Goal: Task Accomplishment & Management: Manage account settings

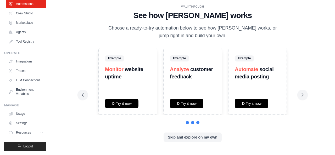
click at [186, 142] on div "WALKTHROUGH See how [PERSON_NAME] works Choose a ready-to-try automation below …" at bounding box center [192, 78] width 234 height 146
click at [187, 137] on button "Skip and explore on my own" at bounding box center [192, 136] width 58 height 9
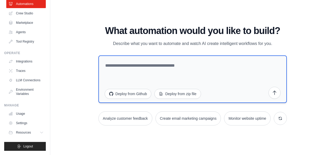
click at [135, 66] on textarea at bounding box center [192, 79] width 188 height 48
click at [35, 131] on button "Resources" at bounding box center [26, 132] width 39 height 8
click at [30, 132] on span "Resources" at bounding box center [23, 132] width 15 height 4
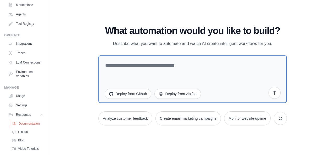
scroll to position [49, 0]
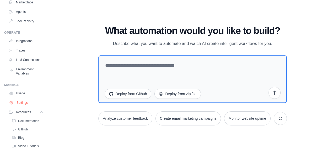
click at [25, 107] on link "Settings" at bounding box center [26, 103] width 39 height 8
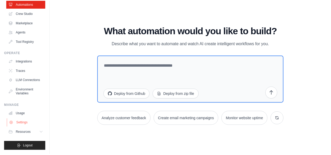
scroll to position [32, 0]
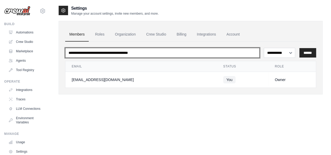
click at [211, 53] on input "email" at bounding box center [162, 53] width 194 height 10
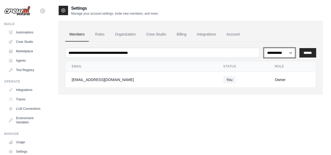
click at [280, 54] on select "**********" at bounding box center [279, 53] width 31 height 10
click at [103, 38] on link "Roles" at bounding box center [100, 34] width 18 height 14
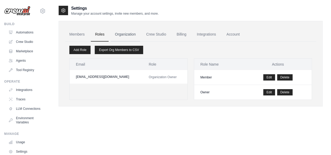
click at [125, 31] on link "Organization" at bounding box center [125, 34] width 29 height 14
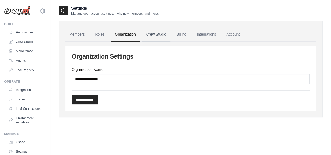
click at [160, 33] on link "Crew Studio" at bounding box center [156, 34] width 28 height 14
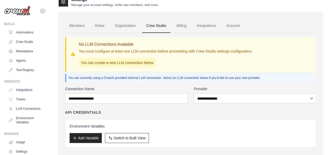
scroll to position [8, 0]
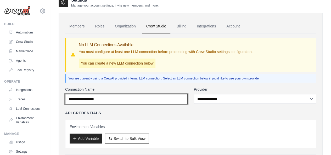
click at [149, 99] on input "Connection Name" at bounding box center [126, 99] width 122 height 10
type input "**********"
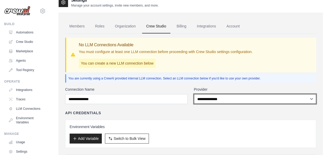
click at [213, 100] on select "**********" at bounding box center [255, 99] width 122 height 10
select select "******"
click at [194, 94] on select "**********" at bounding box center [255, 99] width 122 height 10
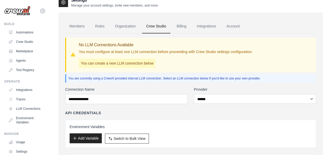
click at [90, 141] on button "Add Variable" at bounding box center [86, 138] width 32 height 10
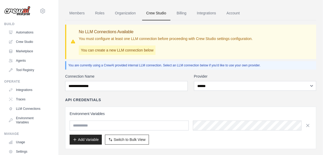
scroll to position [0, 0]
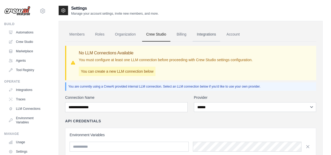
click at [206, 34] on link "Integrations" at bounding box center [205, 34] width 27 height 14
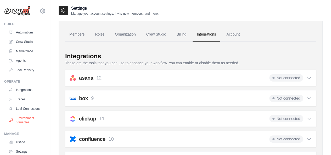
click at [21, 125] on link "Environment Variables" at bounding box center [26, 120] width 39 height 13
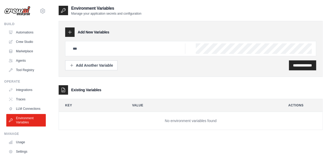
drag, startPoint x: 274, startPoint y: 99, endPoint x: 158, endPoint y: 100, distance: 115.8
click at [158, 100] on th "Value" at bounding box center [202, 105] width 152 height 13
click at [132, 49] on input "text" at bounding box center [128, 48] width 116 height 10
drag, startPoint x: 132, startPoint y: 49, endPoint x: 150, endPoint y: 46, distance: 18.1
click at [150, 46] on input "text" at bounding box center [128, 48] width 116 height 10
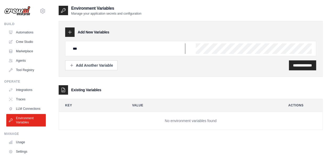
type input "***"
click at [21, 106] on link "LLM Connections" at bounding box center [26, 109] width 39 height 8
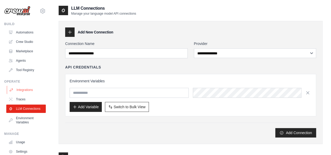
click at [27, 88] on link "Integrations" at bounding box center [26, 90] width 39 height 8
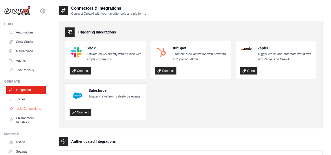
scroll to position [32, 0]
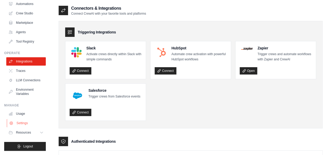
click at [24, 121] on link "Settings" at bounding box center [26, 123] width 39 height 8
click at [19, 114] on link "Usage" at bounding box center [26, 114] width 39 height 8
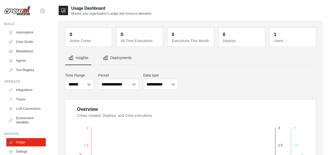
click at [114, 58] on button "Deployments" at bounding box center [117, 58] width 35 height 14
